Goal: Task Accomplishment & Management: Use online tool/utility

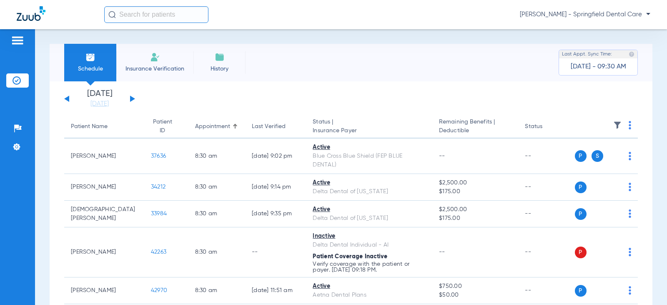
click at [130, 13] on input "text" at bounding box center [156, 14] width 104 height 17
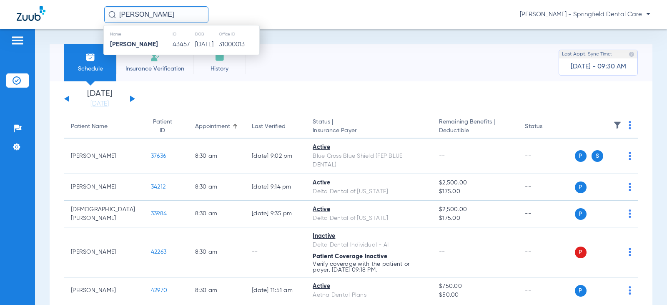
type input "[PERSON_NAME]"
click at [154, 37] on th "Name" at bounding box center [138, 34] width 68 height 9
click at [153, 42] on strong "[PERSON_NAME]" at bounding box center [134, 44] width 48 height 6
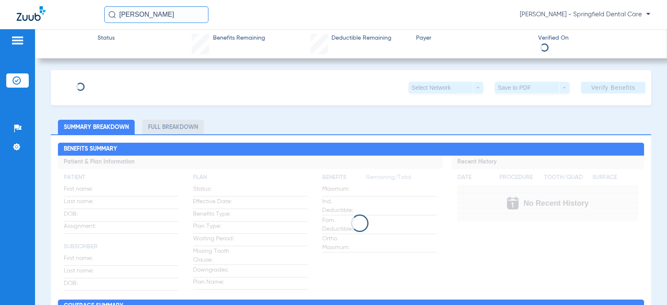
type input "[PERSON_NAME]"
type input "[GEOGRAPHIC_DATA]"
type input "[DATE]"
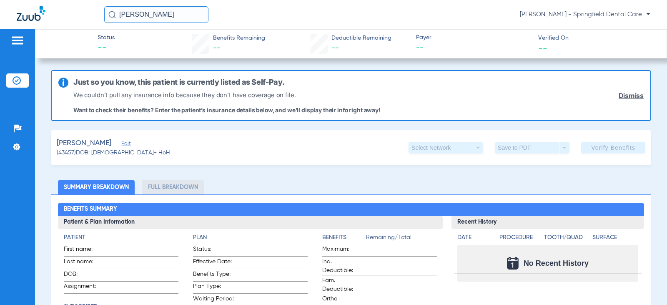
click at [124, 143] on span "Edit" at bounding box center [125, 144] width 8 height 8
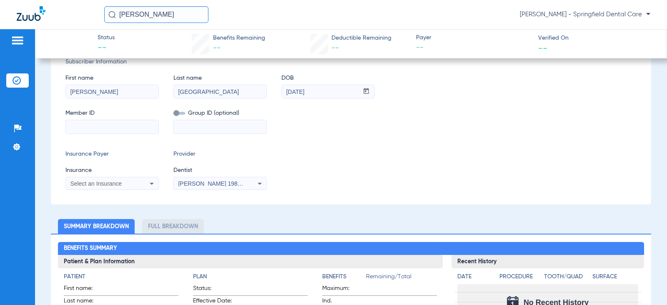
scroll to position [125, 0]
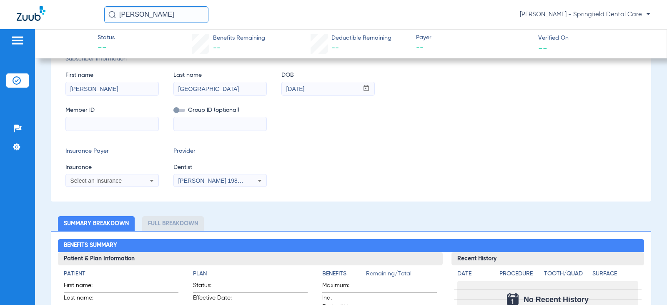
click at [85, 121] on input at bounding box center [112, 123] width 93 height 13
type input "123884641201"
click at [120, 185] on mat-select "Select an Insurance" at bounding box center [111, 180] width 93 height 13
click at [121, 183] on span "Select an Insurance" at bounding box center [96, 180] width 52 height 7
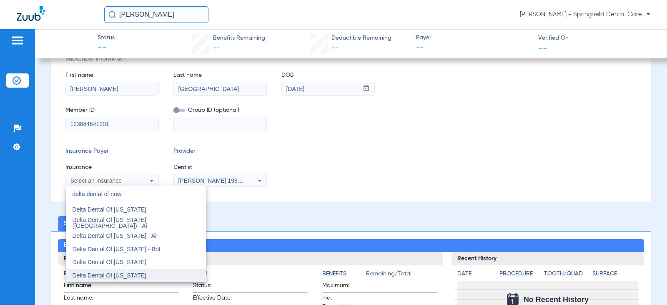
type input "delta dental of new"
click at [138, 272] on span "Delta Dental Of [US_STATE]" at bounding box center [110, 275] width 74 height 7
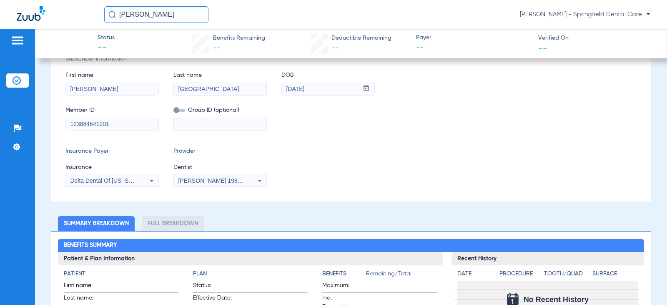
click at [194, 181] on span "[PERSON_NAME] 1982829420" at bounding box center [219, 180] width 82 height 7
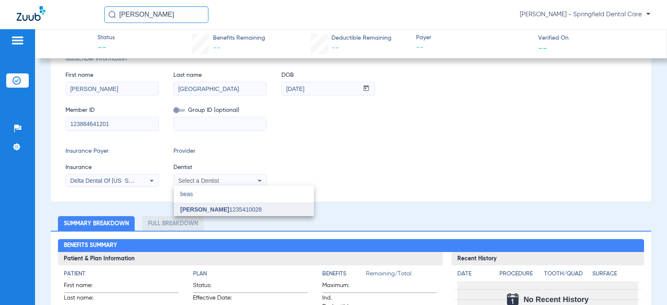
type input "beas"
click at [199, 208] on span "[PERSON_NAME]" at bounding box center [204, 209] width 49 height 7
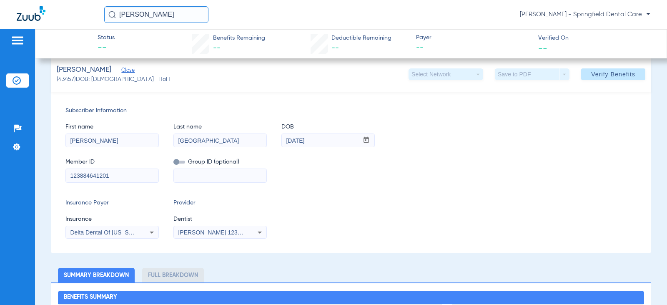
scroll to position [0, 0]
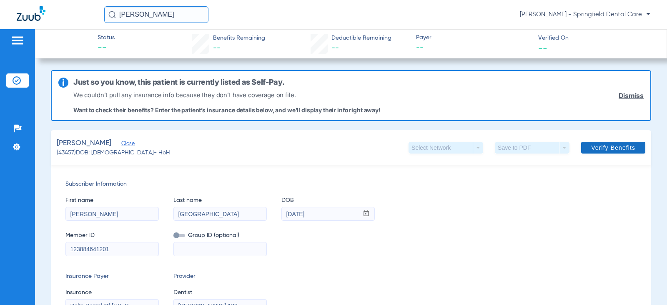
click at [601, 148] on span "Verify Benefits" at bounding box center [613, 147] width 44 height 7
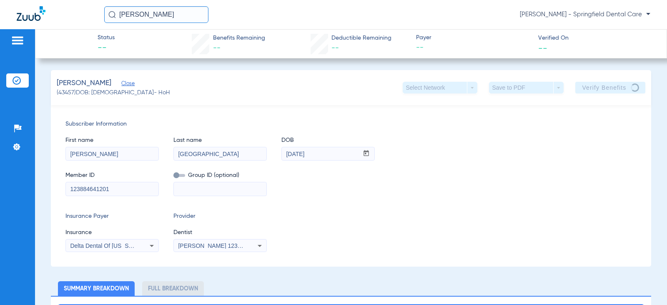
click at [409, 227] on div "Insurance Payer Insurance Delta Dental Of [US_STATE] Provider Dentist [PERSON_N…" at bounding box center [350, 232] width 571 height 40
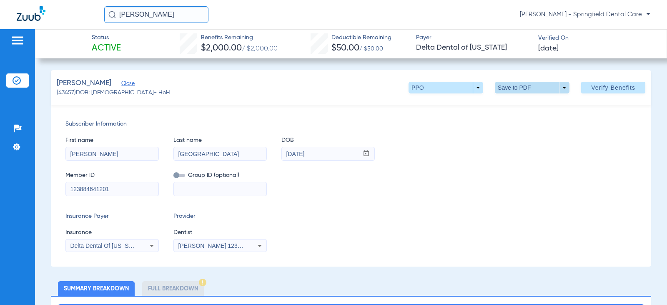
click at [505, 87] on span at bounding box center [532, 88] width 75 height 12
click at [506, 99] on button "insert_drive_file Save to PDF" at bounding box center [520, 104] width 63 height 17
